Goal: Task Accomplishment & Management: Use online tool/utility

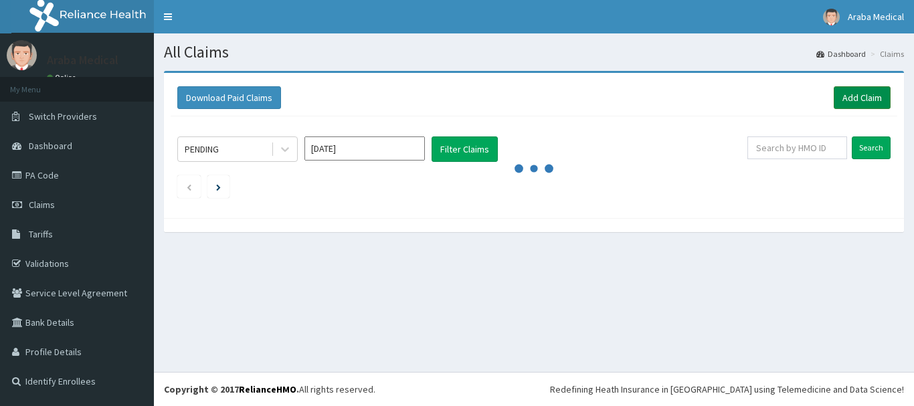
click at [868, 105] on link "Add Claim" at bounding box center [861, 97] width 57 height 23
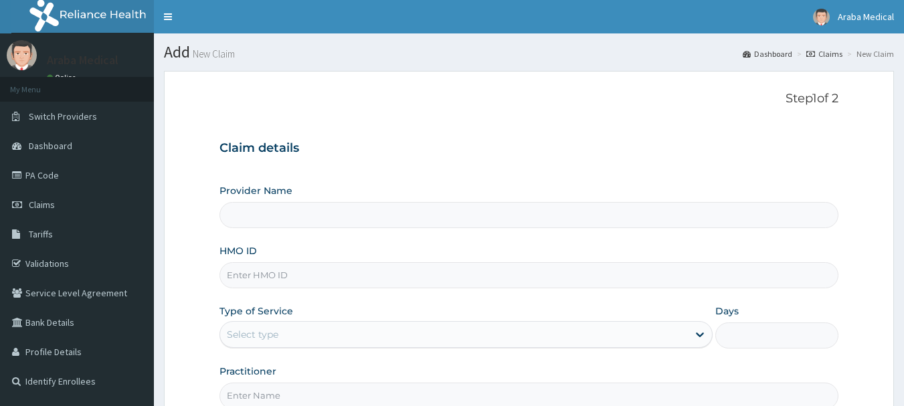
type input "Araba Medical Centre"
click at [36, 202] on span "Claims" at bounding box center [42, 205] width 26 height 12
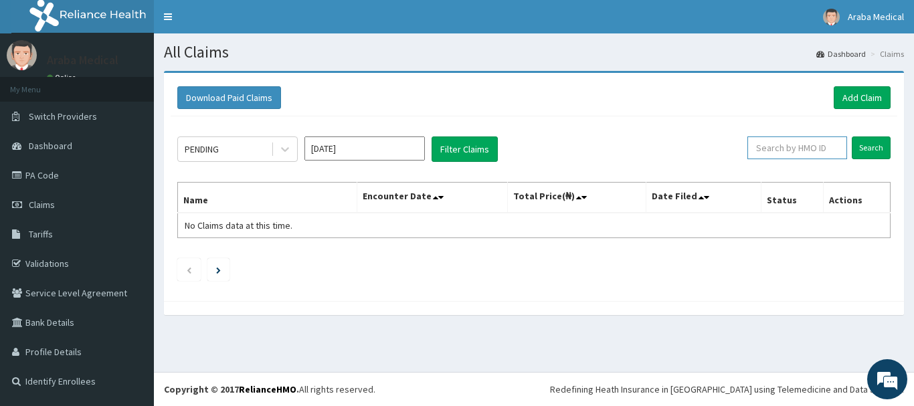
click at [799, 149] on input "text" at bounding box center [797, 147] width 100 height 23
type input "yss"
click at [858, 145] on input "Search" at bounding box center [871, 147] width 39 height 23
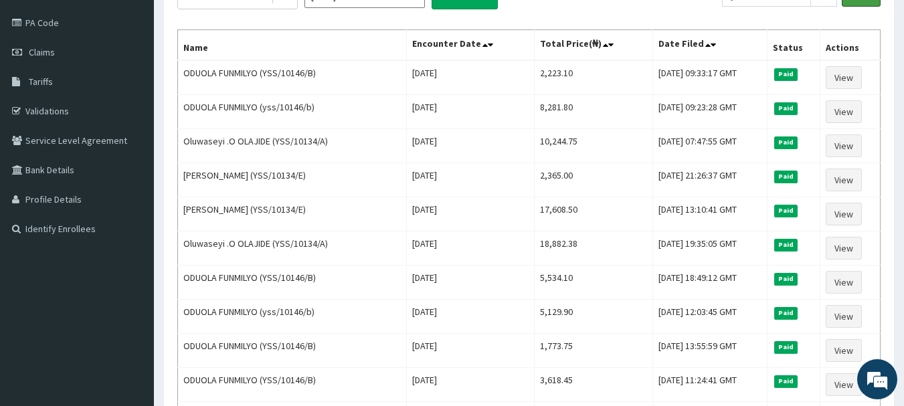
scroll to position [149, 0]
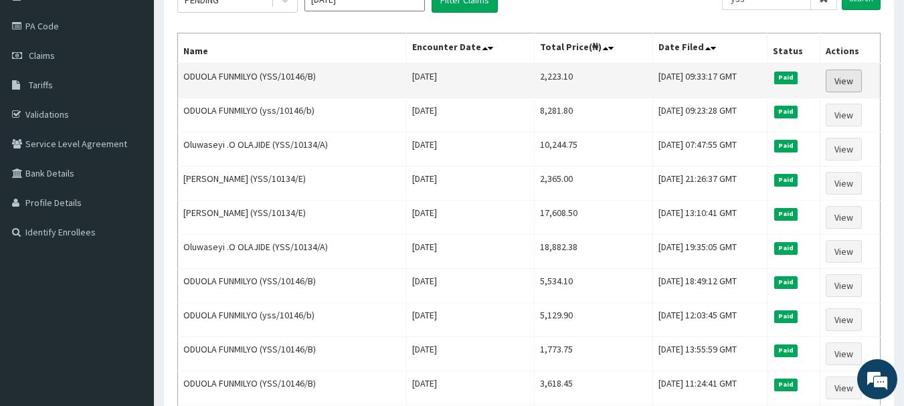
click at [850, 80] on link "View" at bounding box center [843, 81] width 36 height 23
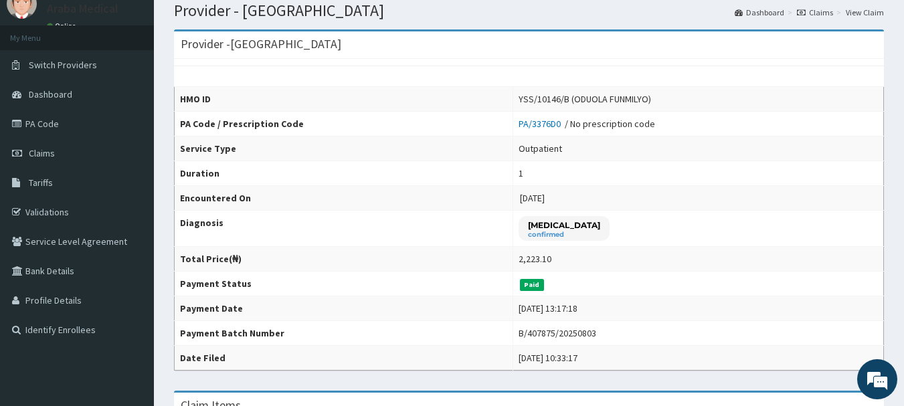
scroll to position [41, 0]
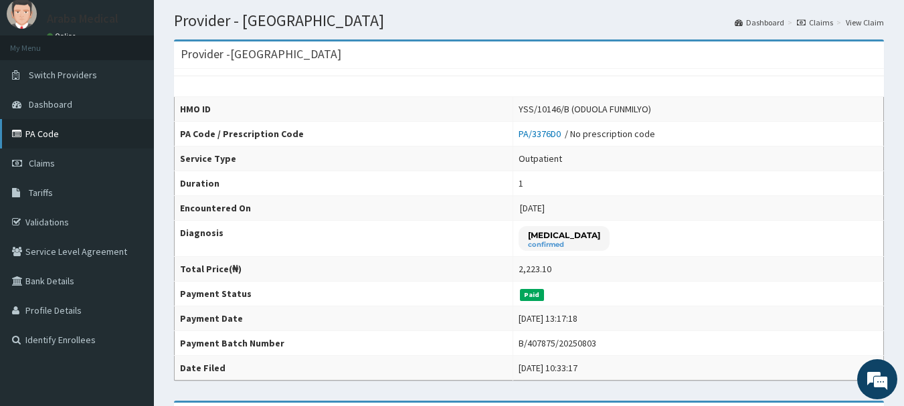
click at [38, 127] on link "PA Code" at bounding box center [77, 133] width 154 height 29
